Goal: Information Seeking & Learning: Learn about a topic

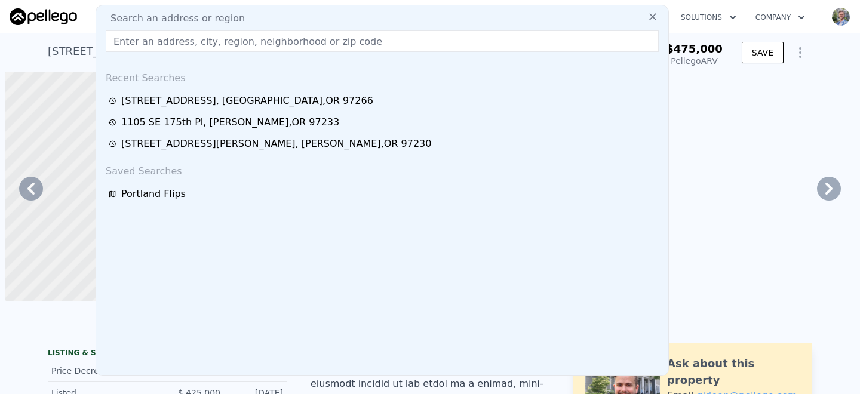
type input "1392 [PERSON_NAME] PL"
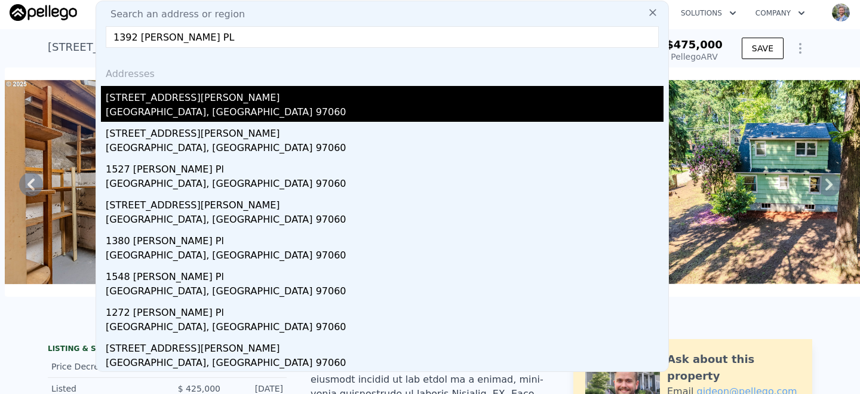
click at [157, 99] on div "[STREET_ADDRESS][PERSON_NAME]" at bounding box center [385, 95] width 558 height 19
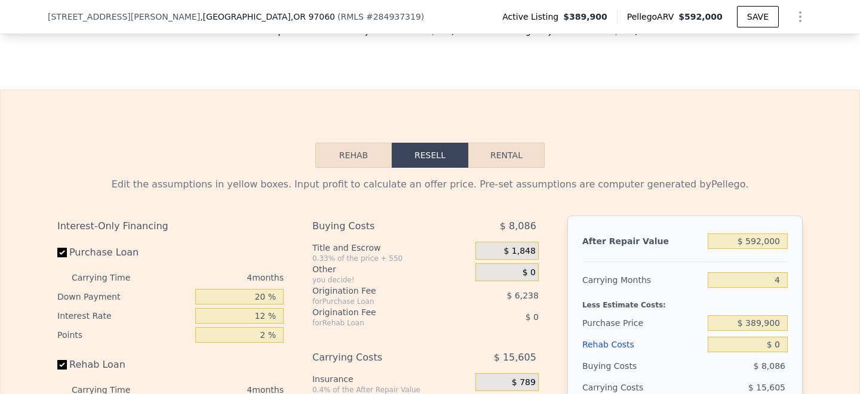
scroll to position [1772, 0]
click at [362, 142] on button "Rehab" at bounding box center [353, 154] width 76 height 25
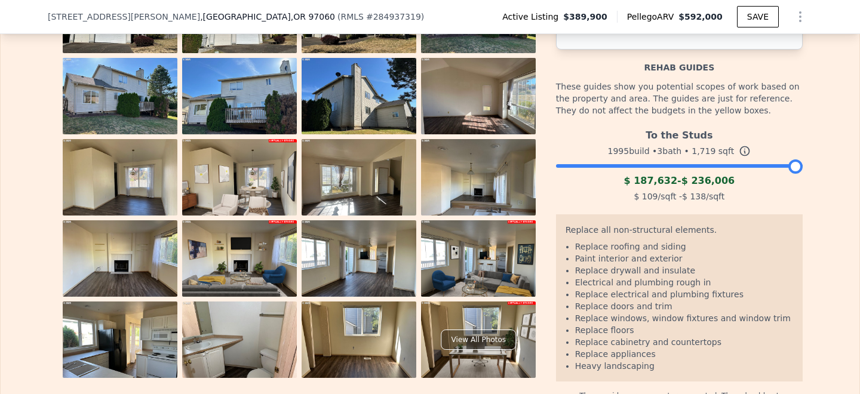
scroll to position [2003, 0]
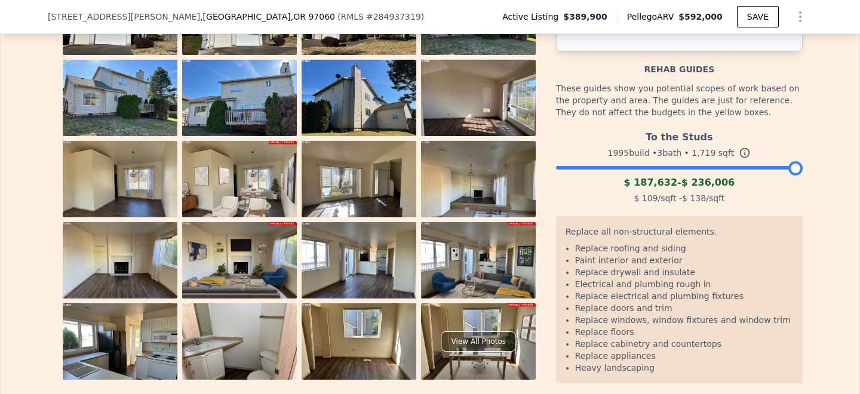
click at [645, 161] on div at bounding box center [679, 164] width 247 height 7
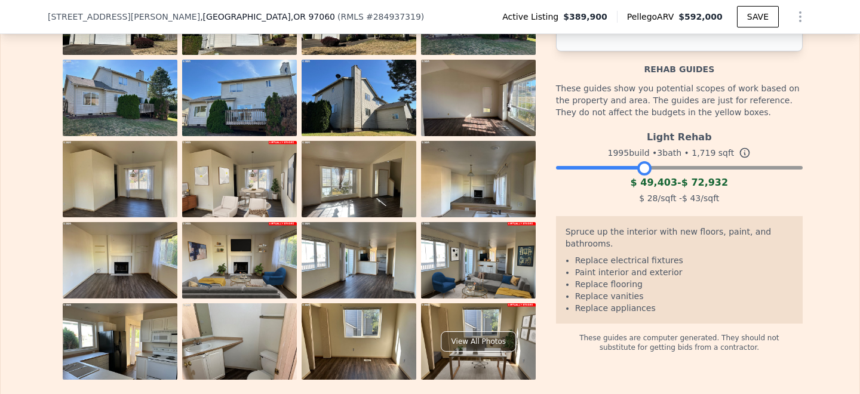
click at [649, 161] on div at bounding box center [644, 168] width 14 height 14
click at [655, 144] on div "Light Rehab 1995 build • 3 bath • 1,719 sqft $ 49,403 - $ 72,932 $ 28 /sqft - $…" at bounding box center [679, 165] width 247 height 81
click at [663, 161] on div at bounding box center [679, 164] width 247 height 7
click at [675, 161] on div at bounding box center [679, 164] width 247 height 7
click at [690, 161] on div at bounding box center [679, 164] width 247 height 7
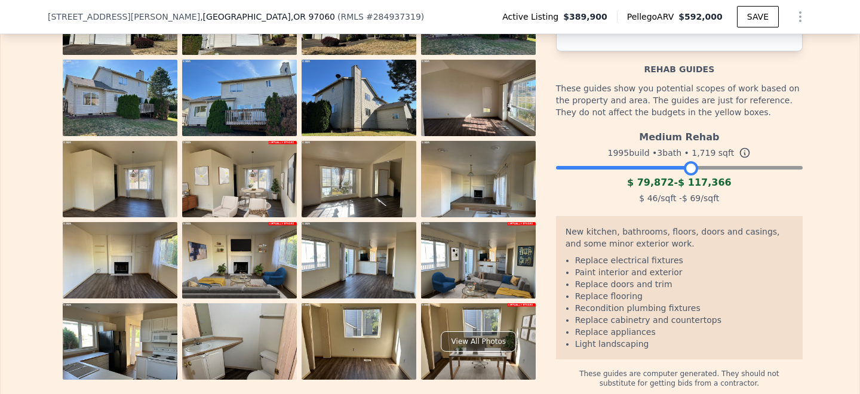
click at [660, 161] on div at bounding box center [679, 164] width 247 height 7
